Goal: Information Seeking & Learning: Learn about a topic

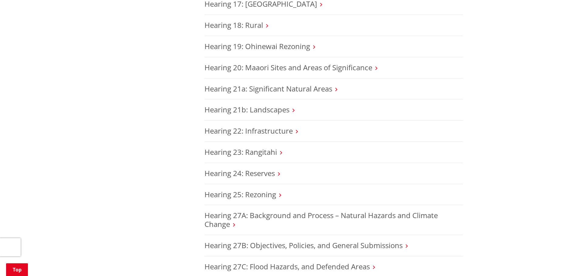
scroll to position [1001, 0]
click at [276, 191] on h3 "Hearing 25: Rezoning" at bounding box center [334, 195] width 259 height 9
click at [281, 193] on icon at bounding box center [280, 195] width 2 height 5
click at [279, 191] on h3 "Hearing 25: Rezoning" at bounding box center [334, 195] width 259 height 9
click at [273, 190] on link "Hearing 25: Rezoning" at bounding box center [241, 195] width 72 height 10
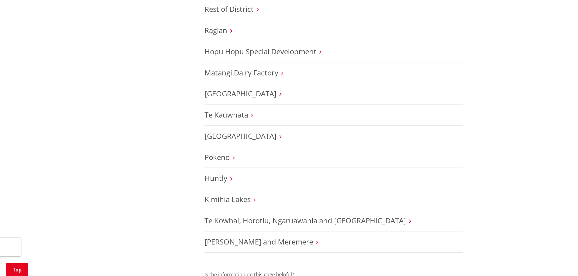
scroll to position [273, 0]
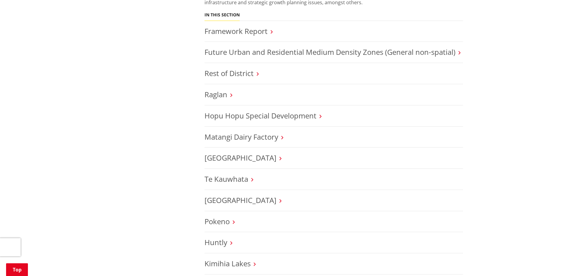
click at [255, 77] on h3 "Rest of District" at bounding box center [334, 73] width 259 height 9
click at [259, 73] on icon at bounding box center [258, 73] width 2 height 5
click at [239, 73] on link "Rest of District" at bounding box center [229, 73] width 49 height 10
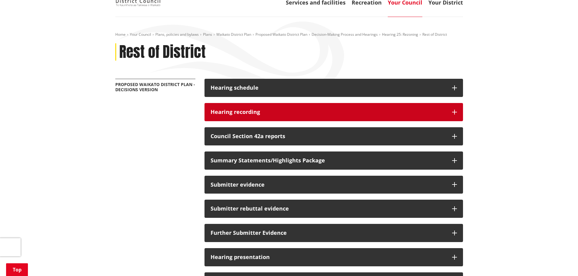
scroll to position [91, 0]
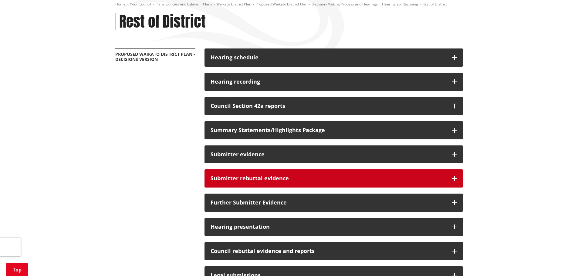
click at [249, 179] on h3 "Submitter rebuttal evidence" at bounding box center [328, 179] width 235 height 6
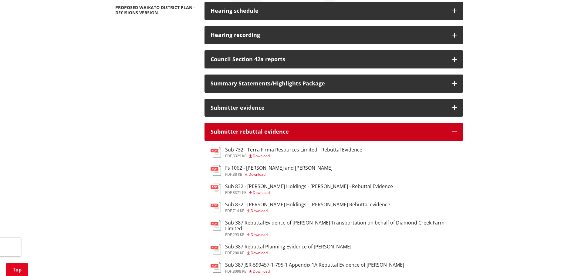
scroll to position [152, 0]
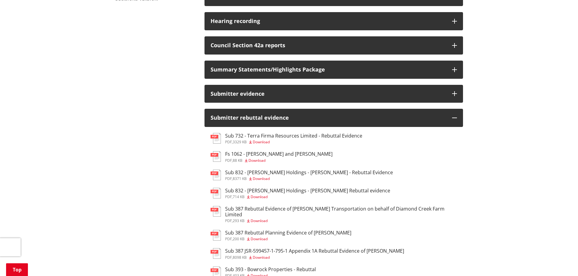
click at [301, 235] on h3 "Sub 387 Rebuttal Planning Evidence of Bevan Houlbrooke" at bounding box center [288, 233] width 126 height 6
